Goal: Book appointment/travel/reservation

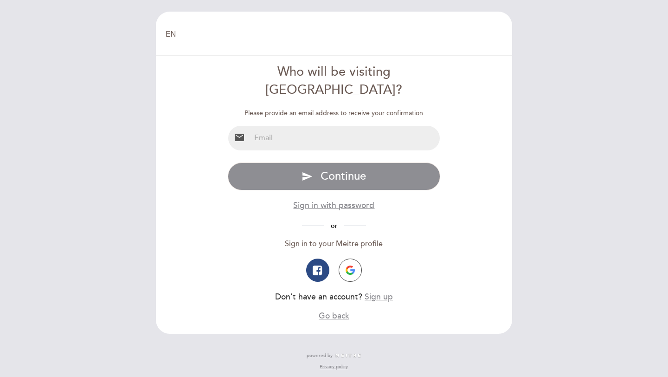
click at [325, 126] on input "email" at bounding box center [345, 138] width 190 height 25
type input "[EMAIL_ADDRESS][DOMAIN_NAME]"
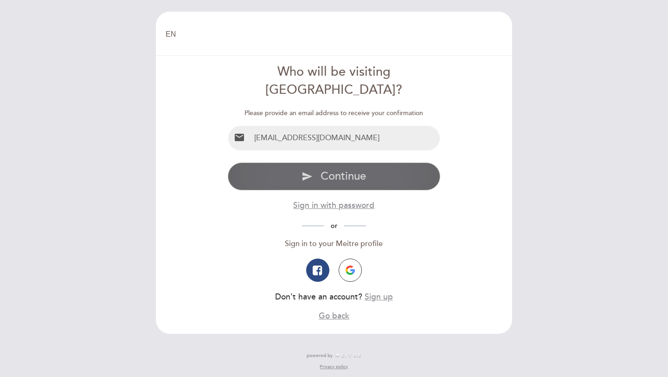
click at [336, 169] on span "Continue" at bounding box center [342, 175] width 45 height 13
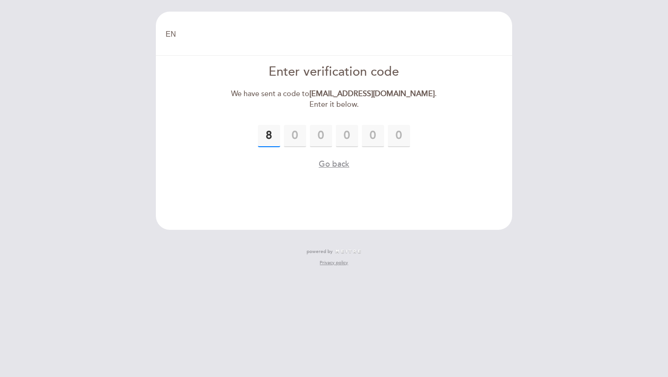
type input "8"
type input "5"
type input "8"
type input "2"
type input "3"
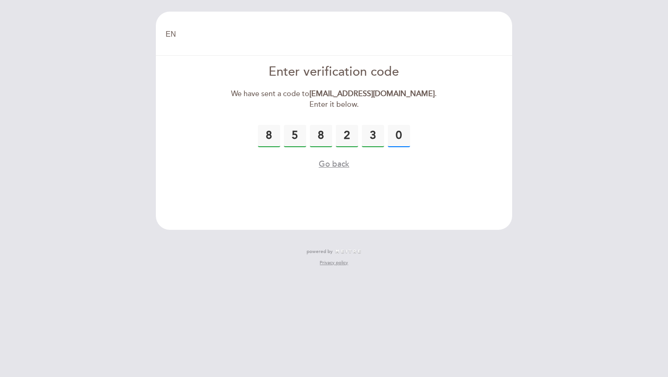
type input "0"
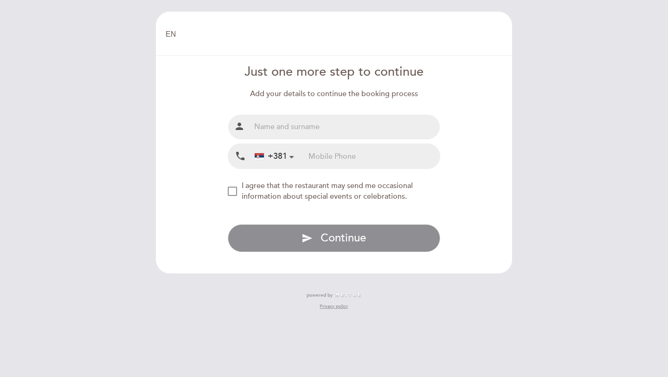
click at [315, 119] on input "text" at bounding box center [345, 127] width 190 height 25
type input "[PERSON_NAME]"
click at [323, 160] on input "tel" at bounding box center [373, 156] width 131 height 25
type input "646154256"
click at [231, 188] on div "NEW_MODAL_AGREE_RESTAURANT_SEND_OCCASIONAL_INFO" at bounding box center [232, 190] width 9 height 9
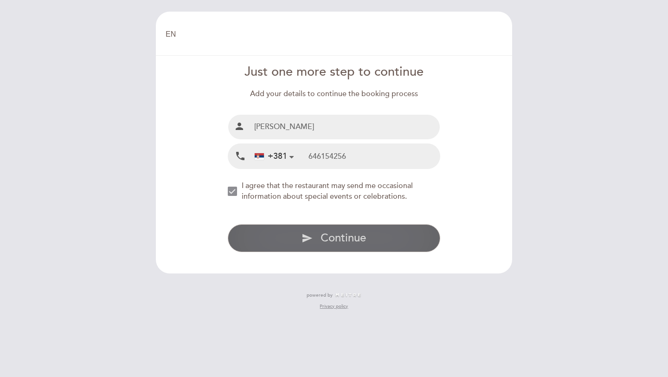
click at [326, 234] on span "Continue" at bounding box center [342, 237] width 45 height 13
